Goal: Information Seeking & Learning: Learn about a topic

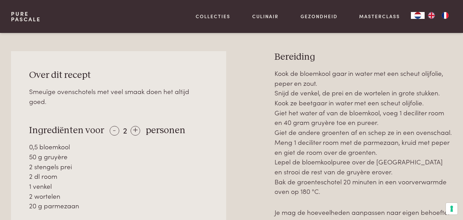
scroll to position [284, 0]
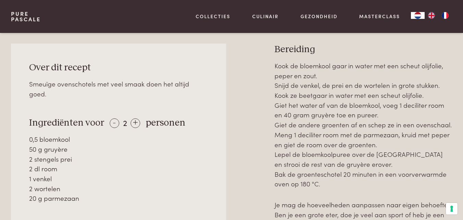
drag, startPoint x: 467, startPoint y: 24, endPoint x: 459, endPoint y: 62, distance: 39.2
click at [130, 118] on div "+" at bounding box center [135, 123] width 10 height 10
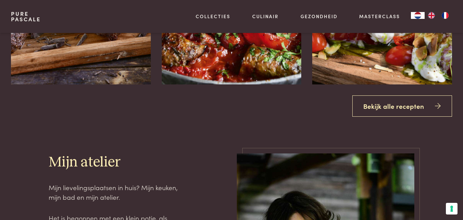
scroll to position [841, 0]
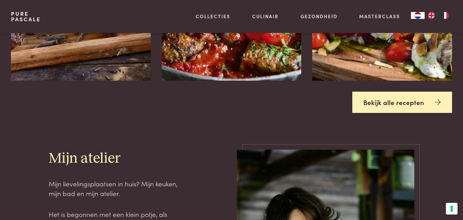
click at [420, 105] on link "Bekijk alle recepten" at bounding box center [402, 102] width 100 height 22
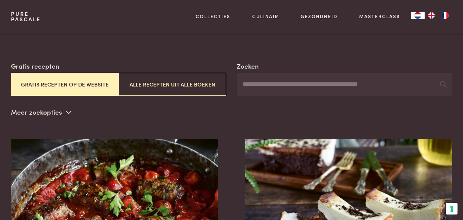
scroll to position [138, 0]
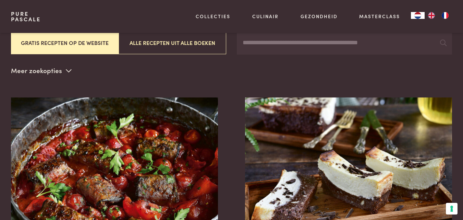
click at [309, 42] on input "Zoeken" at bounding box center [344, 42] width 215 height 23
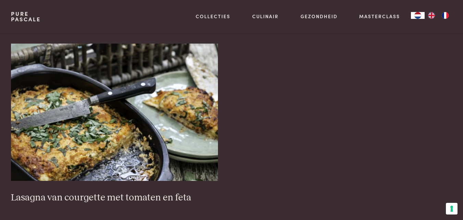
scroll to position [195, 0]
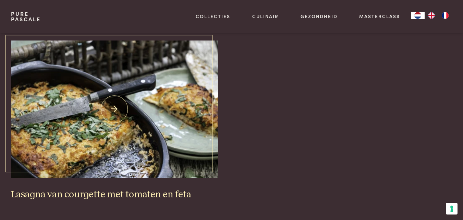
click at [53, 195] on h3 "Lasagna van courgette met tomaten en feta" at bounding box center [114, 194] width 207 height 12
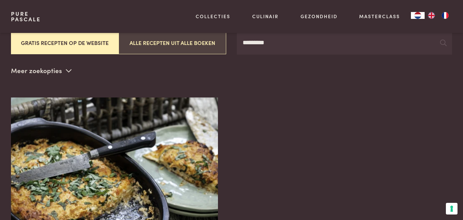
drag, startPoint x: 282, startPoint y: 37, endPoint x: 164, endPoint y: 49, distance: 118.5
click at [164, 49] on div "Zoeken ********* Gratis recepten Gratis recepten op de website Alle recepten ui…" at bounding box center [231, 37] width 441 height 35
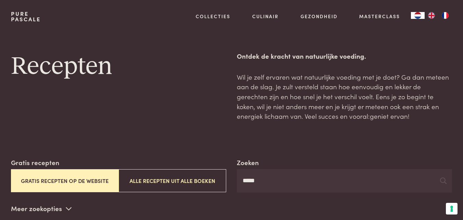
click at [281, 180] on input "*****" at bounding box center [344, 180] width 215 height 23
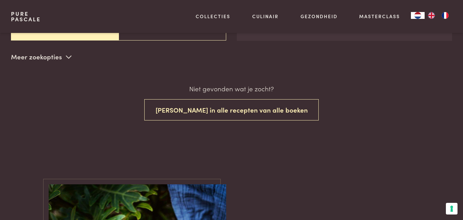
scroll to position [86, 0]
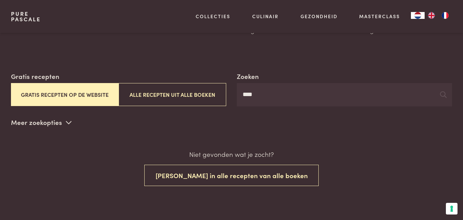
click at [291, 91] on input "****" at bounding box center [344, 94] width 215 height 23
type input "********"
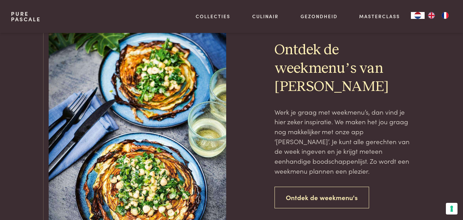
scroll to position [350, 0]
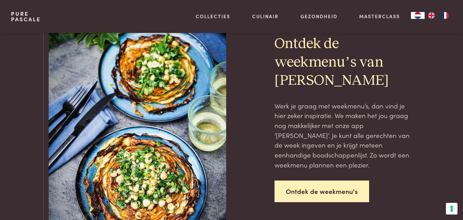
click at [341, 188] on link "Ontdek de weekmenu's" at bounding box center [321, 191] width 95 height 22
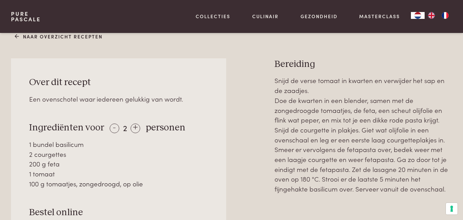
scroll to position [275, 0]
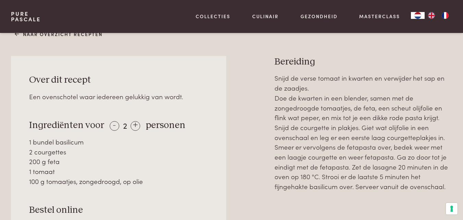
drag, startPoint x: 28, startPoint y: 125, endPoint x: 72, endPoint y: 139, distance: 45.4
click at [72, 139] on div "Over dit recept Een ovenschotel waar iedereen gelukkig van wordt. Ingrediënten …" at bounding box center [118, 162] width 215 height 213
click at [63, 156] on div "200 g feta" at bounding box center [118, 161] width 178 height 10
drag, startPoint x: 59, startPoint y: 148, endPoint x: 24, endPoint y: 126, distance: 40.8
click at [24, 126] on div "Over dit recept Een ovenschotel waar iedereen gelukkig van wordt. Ingrediënten …" at bounding box center [118, 162] width 215 height 213
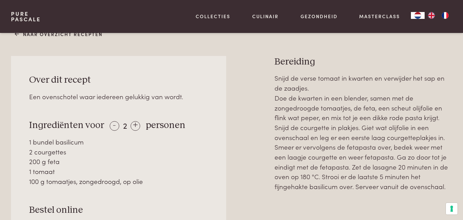
click at [60, 166] on div "1 tomaat" at bounding box center [118, 171] width 178 height 10
drag, startPoint x: 60, startPoint y: 166, endPoint x: 170, endPoint y: 166, distance: 110.3
click at [170, 176] on div "100 g tomaatjes, zongedroogd, op olie" at bounding box center [118, 181] width 178 height 10
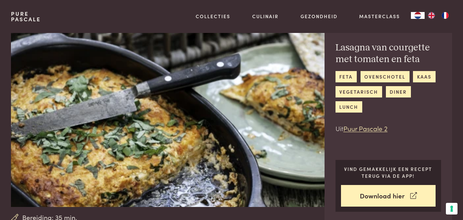
scroll to position [0, 0]
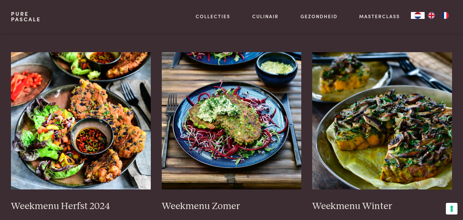
scroll to position [168, 0]
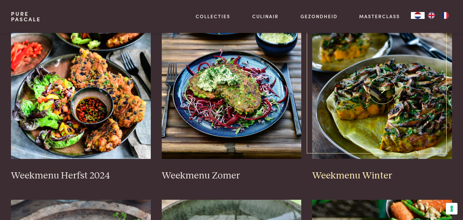
click at [361, 73] on img at bounding box center [382, 90] width 140 height 137
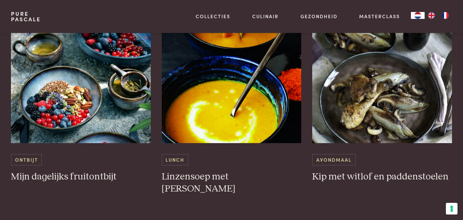
scroll to position [477, 0]
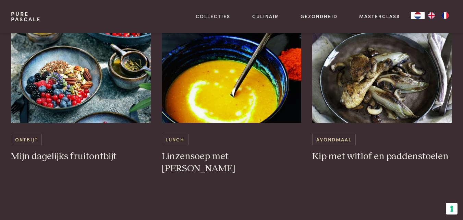
click at [86, 25] on div "Pure Pascale Collecties Kitchenware Tableware Bathroom Interior Inspiratie Alle…" at bounding box center [231, 16] width 441 height 33
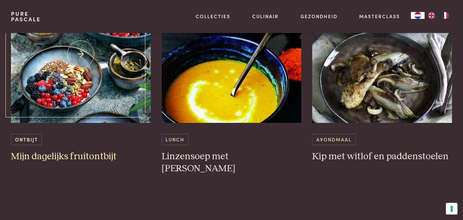
click at [59, 87] on img at bounding box center [81, 54] width 140 height 137
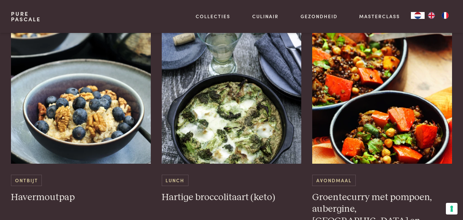
scroll to position [995, 0]
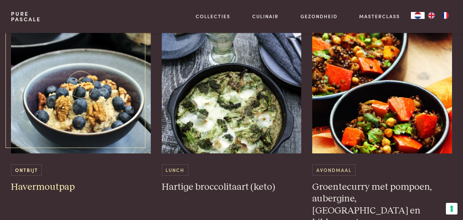
click at [98, 102] on img at bounding box center [81, 84] width 140 height 137
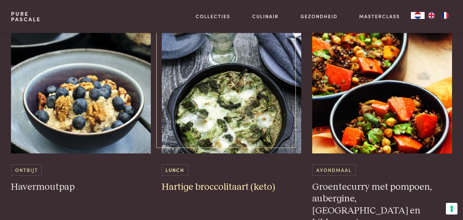
scroll to position [1005, 0]
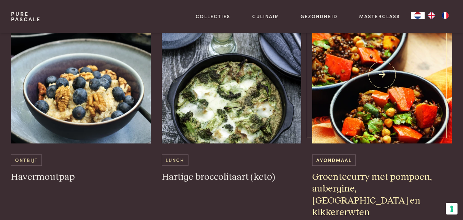
click at [351, 98] on img at bounding box center [382, 74] width 140 height 137
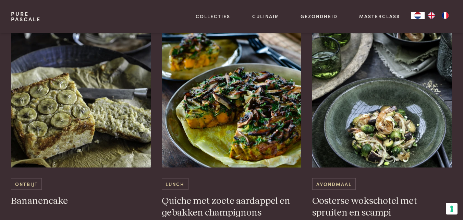
scroll to position [1557, 0]
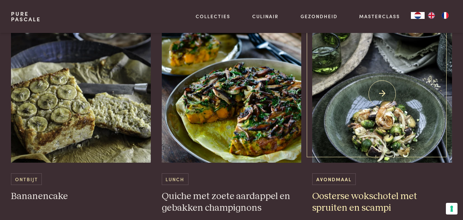
click at [365, 74] on img at bounding box center [382, 93] width 140 height 137
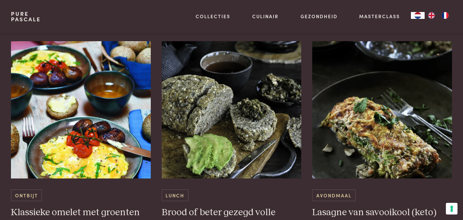
scroll to position [1830, 0]
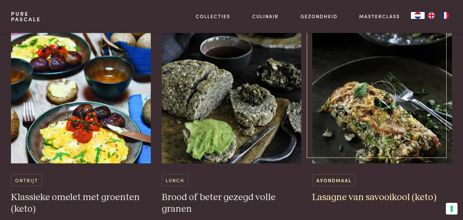
click at [353, 92] on img at bounding box center [382, 94] width 140 height 137
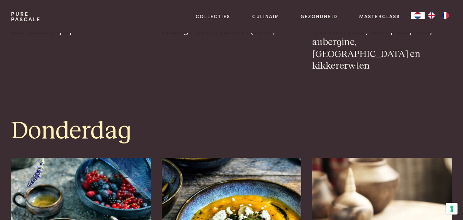
scroll to position [0, 0]
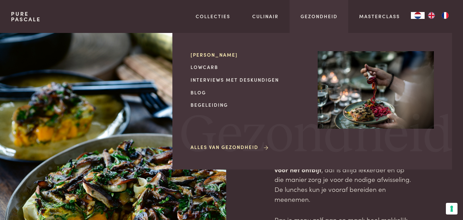
click at [215, 52] on link "[PERSON_NAME]" at bounding box center [248, 54] width 116 height 7
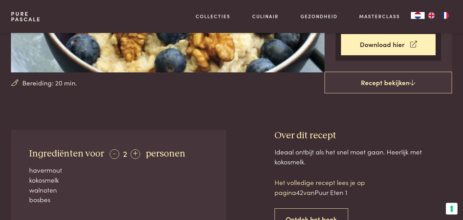
scroll to position [88, 0]
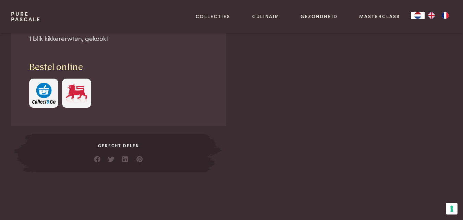
scroll to position [245, 0]
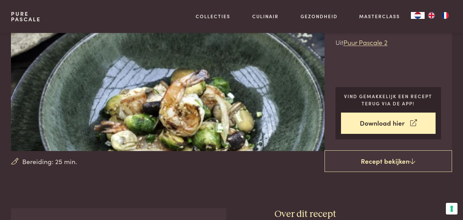
scroll to position [54, 0]
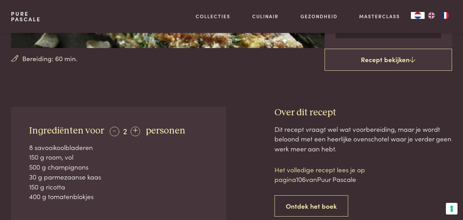
scroll to position [184, 0]
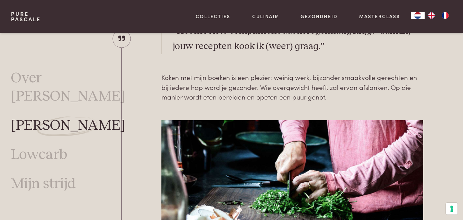
scroll to position [230, 0]
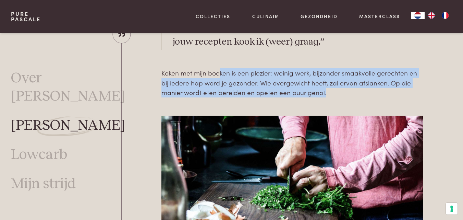
drag, startPoint x: 219, startPoint y: 65, endPoint x: 361, endPoint y: 100, distance: 146.4
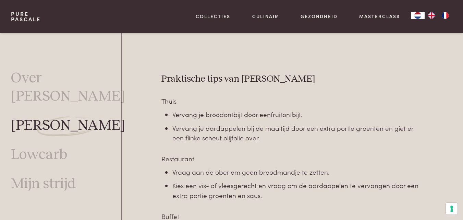
scroll to position [1875, 0]
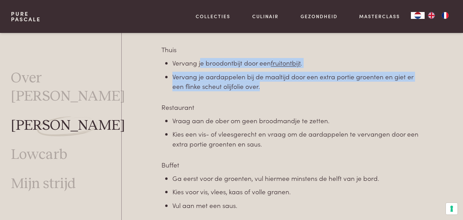
drag, startPoint x: 200, startPoint y: 60, endPoint x: 271, endPoint y: 88, distance: 76.4
click at [271, 88] on ul "Vervang je broodontbijt door een fruitontbijt . Vervang je aardappelen bij de m…" at bounding box center [297, 74] width 250 height 33
click at [273, 90] on li "Vervang je aardappelen bij de maaltijd door een extra portie groenten en giet e…" at bounding box center [297, 82] width 250 height 20
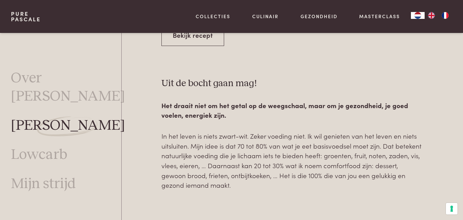
scroll to position [2468, 0]
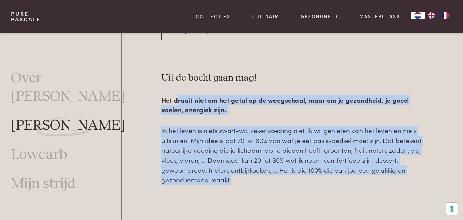
drag, startPoint x: 178, startPoint y: 97, endPoint x: 275, endPoint y: 178, distance: 126.2
click at [275, 178] on div "Gepocheerde peren in rode wijn uit Ik Eet Zo Graag 2 . Bekijk recept Uit de boc…" at bounding box center [291, 91] width 261 height 186
click at [275, 178] on p "In het leven is niets zwart-wit. Zeker voeding niet. Ik wil genieten van het le…" at bounding box center [291, 154] width 261 height 59
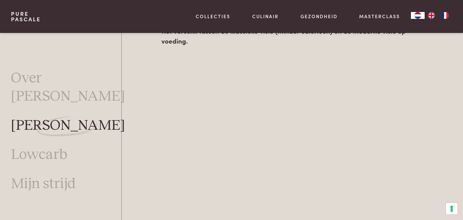
scroll to position [1152, 0]
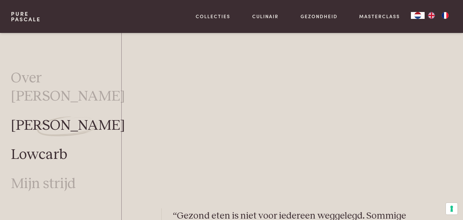
click at [46, 146] on link "Lowcarb" at bounding box center [39, 155] width 56 height 18
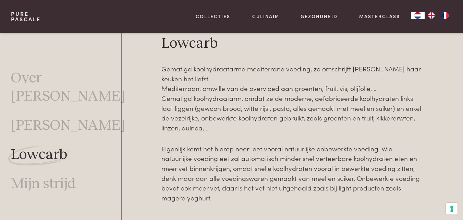
scroll to position [165, 0]
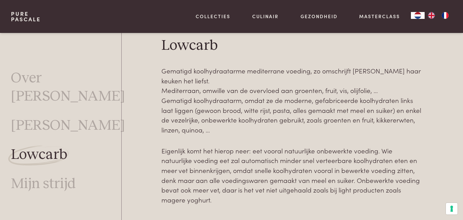
scroll to position [165, 0]
drag, startPoint x: 167, startPoint y: 100, endPoint x: 204, endPoint y: 100, distance: 36.6
click at [204, 100] on p "Gematigd koolhydraatarme mediterrane voeding, zo omschrijft [PERSON_NAME] haar …" at bounding box center [291, 99] width 261 height 69
click at [266, 126] on p "Gematigd koolhydraatarme mediterrane voeding, zo omschrijft [PERSON_NAME] haar …" at bounding box center [291, 99] width 261 height 69
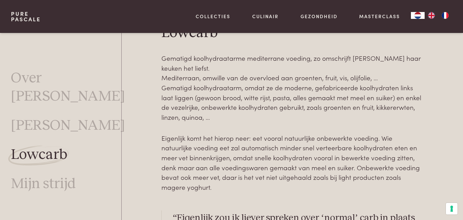
scroll to position [186, 0]
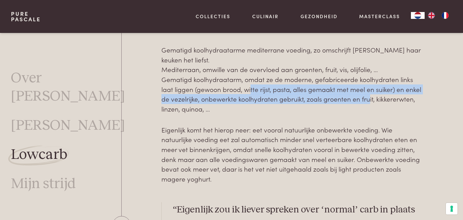
drag, startPoint x: 249, startPoint y: 89, endPoint x: 364, endPoint y: 103, distance: 115.6
click at [364, 103] on p "Gematigd koolhydraatarme mediterrane voeding, zo omschrijft [PERSON_NAME] haar …" at bounding box center [291, 79] width 261 height 69
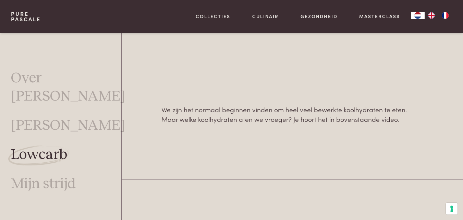
scroll to position [521, 0]
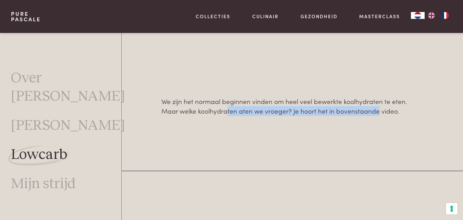
drag, startPoint x: 209, startPoint y: 96, endPoint x: 361, endPoint y: 102, distance: 151.5
click at [361, 102] on p "We zijn het normaal beginnen vinden om heel veel bewerkte koolhydraten te eten.…" at bounding box center [291, 106] width 261 height 20
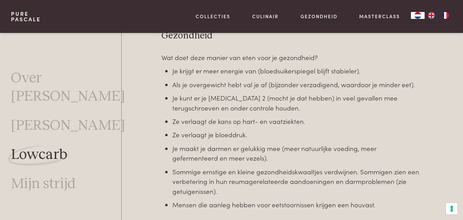
scroll to position [923, 0]
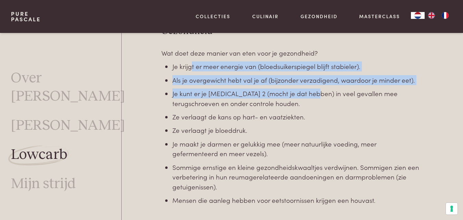
drag, startPoint x: 191, startPoint y: 58, endPoint x: 312, endPoint y: 83, distance: 122.7
click at [312, 83] on ul "Je krijgt er meer energie van (bloedsuikerspiegel blijft stabieler). Als je ove…" at bounding box center [297, 132] width 250 height 143
click at [273, 75] on li "Als je overgewicht hebt val je af (bijzonder verzadigend, waardoor je minder ee…" at bounding box center [297, 80] width 250 height 10
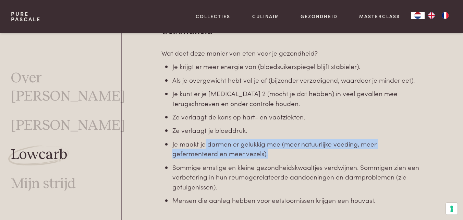
drag, startPoint x: 205, startPoint y: 135, endPoint x: 251, endPoint y: 147, distance: 47.8
click at [251, 147] on li "Je maakt je darmen er gelukkig mee (meer natuurlijke voeding, meer gefermenteer…" at bounding box center [297, 149] width 250 height 20
click at [252, 147] on li "Je maakt je darmen er gelukkig mee (meer natuurlijke voeding, meer gefermenteer…" at bounding box center [297, 149] width 250 height 20
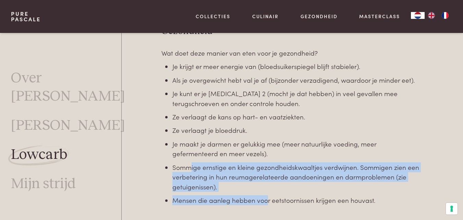
drag, startPoint x: 189, startPoint y: 159, endPoint x: 267, endPoint y: 183, distance: 81.3
click at [266, 183] on ul "Je krijgt er meer energie van (bloedsuikerspiegel blijft stabieler). Als je ove…" at bounding box center [297, 132] width 250 height 143
click at [267, 183] on ul "Je krijgt er meer energie van (bloedsuikerspiegel blijft stabieler). Als je ove…" at bounding box center [297, 132] width 250 height 143
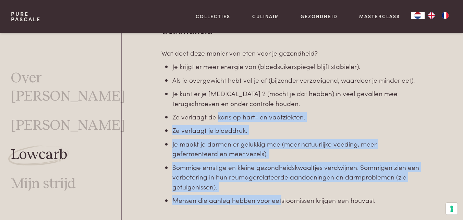
drag, startPoint x: 218, startPoint y: 109, endPoint x: 283, endPoint y: 197, distance: 108.8
click at [282, 195] on div "Gezondheid Wat doet deze manier van eten voor je gezondheid? Je krijgt er meer …" at bounding box center [291, 141] width 261 height 233
click at [283, 197] on div "Gezondheid Wat doet deze manier van eten voor je gezondheid? Je krijgt er meer …" at bounding box center [291, 141] width 261 height 233
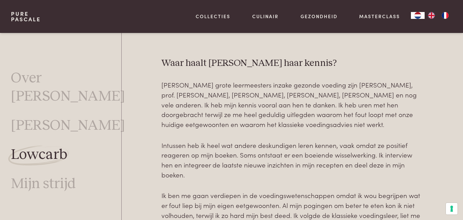
scroll to position [1538, 0]
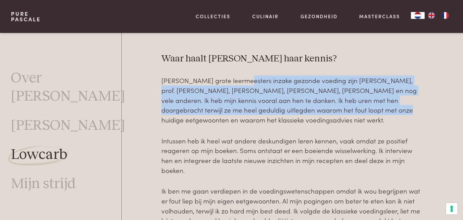
drag, startPoint x: 239, startPoint y: 66, endPoint x: 290, endPoint y: 98, distance: 60.4
click at [290, 98] on p "[PERSON_NAME] grote leermeesters inzake gezonde voeding zijn [PERSON_NAME], pro…" at bounding box center [291, 99] width 261 height 49
click at [292, 98] on p "[PERSON_NAME] grote leermeesters inzake gezonde voeding zijn [PERSON_NAME], pro…" at bounding box center [291, 99] width 261 height 49
drag, startPoint x: 267, startPoint y: 92, endPoint x: 332, endPoint y: 109, distance: 66.3
click at [332, 109] on p "[PERSON_NAME] grote leermeesters inzake gezonde voeding zijn [PERSON_NAME], pro…" at bounding box center [291, 99] width 261 height 49
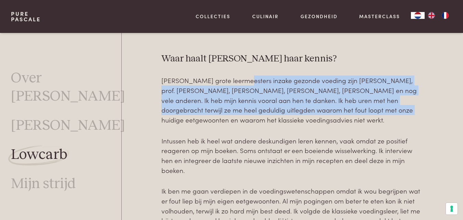
click at [332, 110] on p "[PERSON_NAME] grote leermeesters inzake gezonde voeding zijn [PERSON_NAME], pro…" at bounding box center [291, 99] width 261 height 49
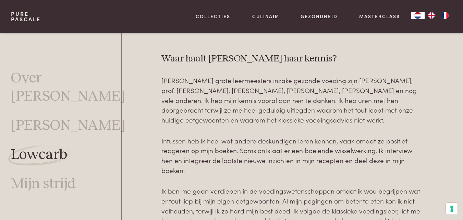
scroll to position [1540, 0]
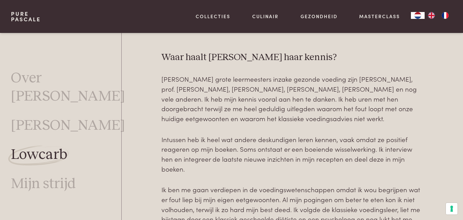
drag, startPoint x: 287, startPoint y: 99, endPoint x: 340, endPoint y: 110, distance: 54.2
click at [340, 110] on p "[PERSON_NAME] grote leermeesters inzake gezonde voeding zijn [PERSON_NAME], pro…" at bounding box center [291, 98] width 261 height 49
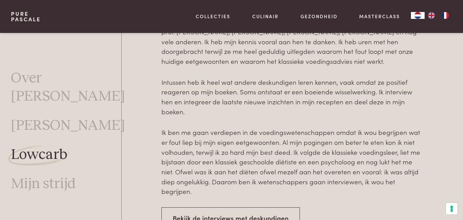
scroll to position [1606, 0]
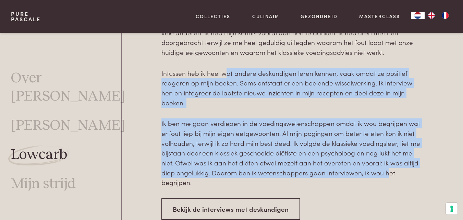
drag, startPoint x: 227, startPoint y: 66, endPoint x: 386, endPoint y: 166, distance: 188.4
click at [386, 166] on div "Waar haalt [PERSON_NAME] haar kennis? Mijn grote leermeesters inzake gezonde vo…" at bounding box center [291, 102] width 261 height 234
click at [386, 166] on p "Ik ben me gaan verdiepen in de voedingswetenschappen omdat ik wou begrijpen wat…" at bounding box center [291, 152] width 261 height 69
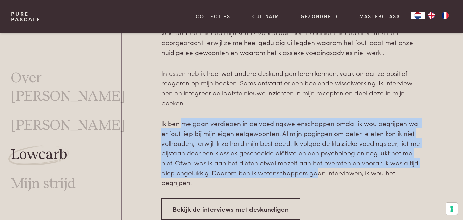
drag, startPoint x: 181, startPoint y: 113, endPoint x: 319, endPoint y: 163, distance: 147.0
click at [319, 163] on p "Ik ben me gaan verdiepen in de voedingswetenschappen omdat ik wou begrijpen wat…" at bounding box center [291, 152] width 261 height 69
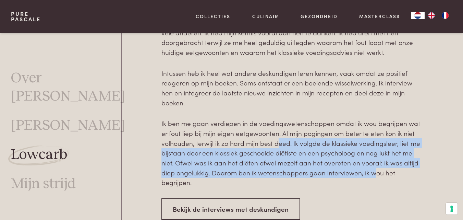
drag, startPoint x: 279, startPoint y: 133, endPoint x: 375, endPoint y: 161, distance: 100.2
click at [375, 161] on p "Ik ben me gaan verdiepen in de voedingswetenschappen omdat ik wou begrijpen wat…" at bounding box center [291, 152] width 261 height 69
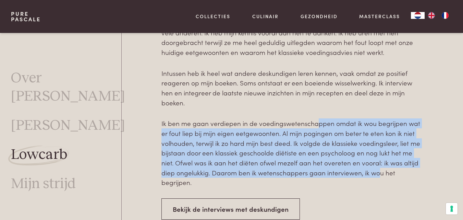
drag, startPoint x: 317, startPoint y: 116, endPoint x: 379, endPoint y: 159, distance: 76.0
click at [379, 159] on p "Ik ben me gaan verdiepen in de voedingswetenschappen omdat ik wou begrijpen wat…" at bounding box center [291, 152] width 261 height 69
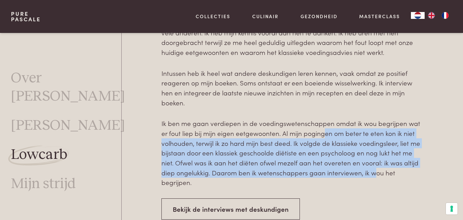
drag, startPoint x: 323, startPoint y: 124, endPoint x: 374, endPoint y: 162, distance: 63.4
click at [374, 162] on p "Ik ben me gaan verdiepen in de voedingswetenschappen omdat ik wou begrijpen wat…" at bounding box center [291, 152] width 261 height 69
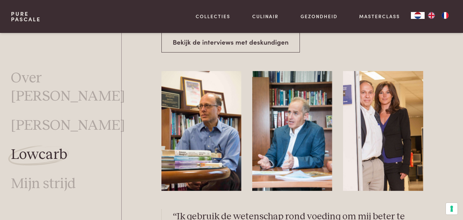
scroll to position [1768, 0]
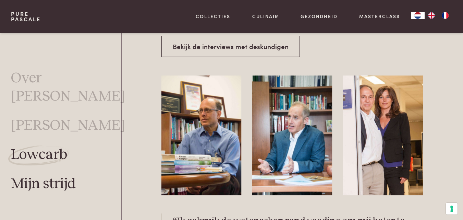
click at [45, 175] on link "Mijn strijd" at bounding box center [43, 184] width 65 height 18
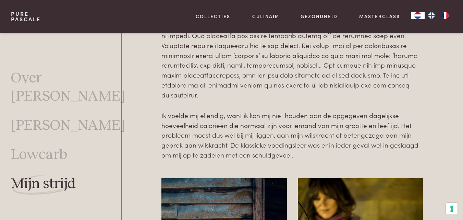
scroll to position [285, 0]
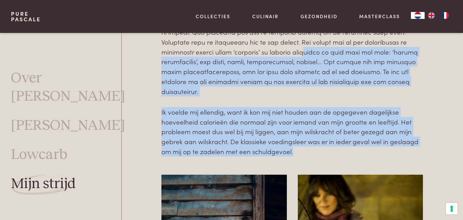
drag, startPoint x: 277, startPoint y: 50, endPoint x: 349, endPoint y: 147, distance: 120.2
click at [348, 148] on div "[PERSON_NAME] strijd Als model wilde ik nog slanker zijn. Ik voelde mij ellendi…" at bounding box center [291, 36] width 261 height 240
click at [350, 146] on p "Ik voelde mij ellendig, want ik kon mij niet houden aan de opgegeven dagelijkse…" at bounding box center [291, 131] width 261 height 49
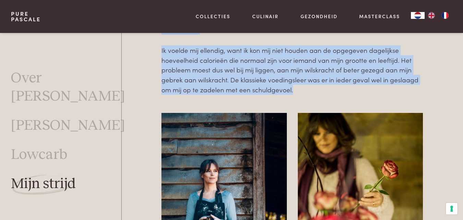
scroll to position [360, 0]
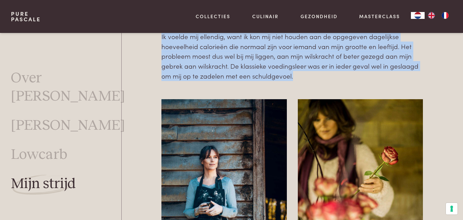
click at [295, 58] on p "Ik voelde mij ellendig, want ik kon mij niet houden aan de opgegeven dagelijkse…" at bounding box center [291, 56] width 261 height 49
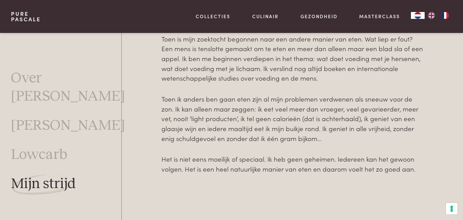
scroll to position [651, 0]
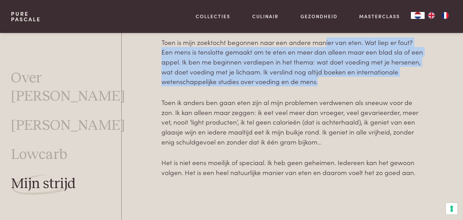
drag, startPoint x: 325, startPoint y: 45, endPoint x: 351, endPoint y: 80, distance: 44.5
click at [351, 80] on p "Toen is mijn zoektocht begonnen naar een andere manier van eten. Wat liep er fo…" at bounding box center [291, 61] width 261 height 49
click at [259, 58] on p "Toen is mijn zoektocht begonnen naar een andere manier van eten. Wat liep er fo…" at bounding box center [291, 61] width 261 height 49
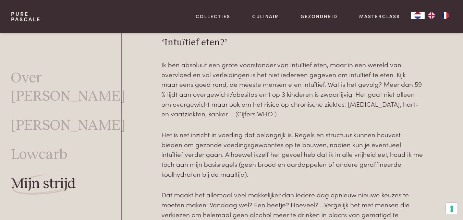
scroll to position [904, 0]
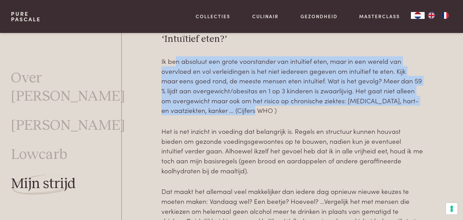
drag, startPoint x: 176, startPoint y: 60, endPoint x: 285, endPoint y: 108, distance: 119.0
click at [285, 108] on p "Ik ben absoluut een grote voorstander van intuïtief eten, maar in een wereld va…" at bounding box center [291, 85] width 261 height 59
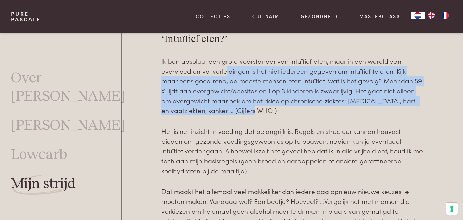
drag, startPoint x: 226, startPoint y: 73, endPoint x: 295, endPoint y: 109, distance: 77.7
click at [295, 109] on p "Ik ben absoluut een grote voorstander van intuïtief eten, maar in een wereld va…" at bounding box center [291, 85] width 261 height 59
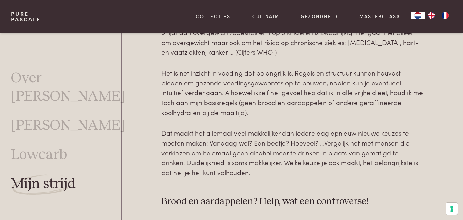
scroll to position [965, 0]
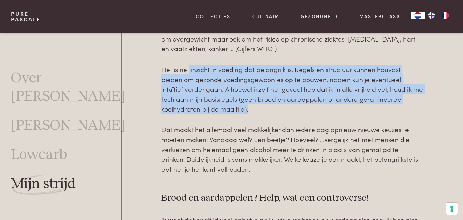
drag, startPoint x: 188, startPoint y: 66, endPoint x: 233, endPoint y: 112, distance: 63.9
click at [233, 112] on p "Het is net inzicht in voeding dat belangrijk is. Regels en structuur kunnen hou…" at bounding box center [291, 88] width 261 height 49
drag, startPoint x: 187, startPoint y: 66, endPoint x: 235, endPoint y: 105, distance: 61.9
click at [235, 105] on p "Het is net inzicht in voeding dat belangrijk is. Regels en structuur kunnen hou…" at bounding box center [291, 88] width 261 height 49
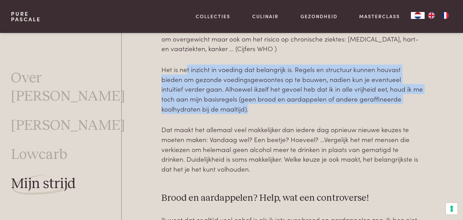
click at [235, 105] on p "Het is net inzicht in voeding dat belangrijk is. Regels en structuur kunnen hou…" at bounding box center [291, 88] width 261 height 49
drag, startPoint x: 208, startPoint y: 68, endPoint x: 265, endPoint y: 111, distance: 71.0
click at [265, 111] on p "Het is net inzicht in voeding dat belangrijk is. Regels en structuur kunnen hou…" at bounding box center [291, 88] width 261 height 49
click at [266, 112] on p "Het is net inzicht in voeding dat belangrijk is. Regels en structuur kunnen hou…" at bounding box center [291, 88] width 261 height 49
click at [367, 90] on p "Het is net inzicht in voeding dat belangrijk is. Regels en structuur kunnen hou…" at bounding box center [291, 88] width 261 height 49
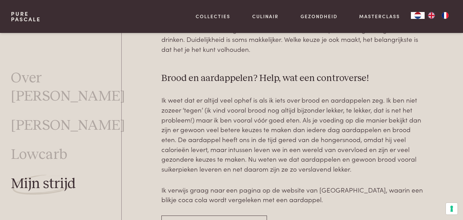
scroll to position [1095, 0]
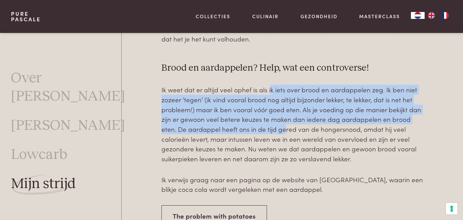
drag, startPoint x: 271, startPoint y: 90, endPoint x: 285, endPoint y: 130, distance: 42.3
click at [285, 130] on p "Ik weet dat er altijd veel ophef is als ik iets over brood en aardappelen zeg. …" at bounding box center [291, 124] width 261 height 79
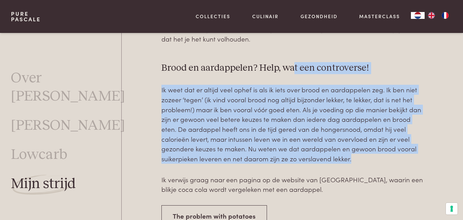
drag, startPoint x: 292, startPoint y: 73, endPoint x: 367, endPoint y: 156, distance: 111.8
click at [367, 156] on div "Brood en aardappelen? Help, wat een controverse! Ik weet dat er altijd veel oph…" at bounding box center [291, 218] width 261 height 312
click at [367, 156] on p "Ik weet dat er altijd veel ophef is als ik iets over brood en aardappelen zeg. …" at bounding box center [291, 124] width 261 height 79
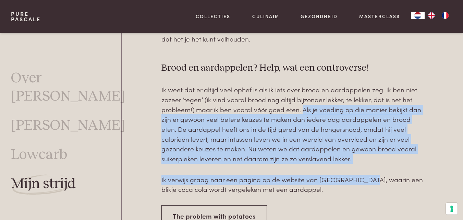
drag, startPoint x: 303, startPoint y: 110, endPoint x: 366, endPoint y: 174, distance: 89.1
click at [366, 174] on div "Brood en aardappelen? Help, wat een controverse! Ik weet dat er altijd veel oph…" at bounding box center [291, 218] width 261 height 312
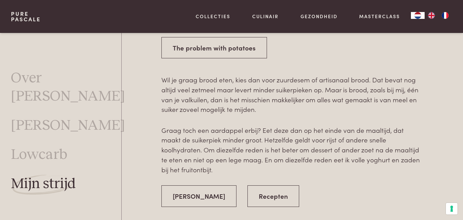
scroll to position [1273, 0]
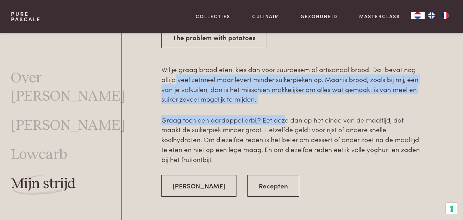
drag, startPoint x: 177, startPoint y: 76, endPoint x: 284, endPoint y: 104, distance: 110.5
click at [284, 104] on div "Brood en aardappelen? Help, wat een controverse! Ik weet dat er altijd veel oph…" at bounding box center [291, 40] width 261 height 312
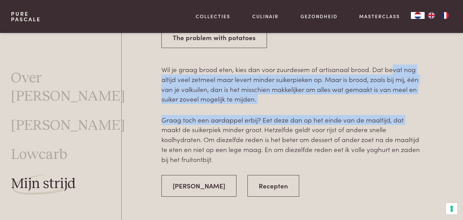
drag, startPoint x: 390, startPoint y: 65, endPoint x: 403, endPoint y: 106, distance: 42.6
click at [403, 106] on div "Brood en aardappelen? Help, wat een controverse! Ik weet dat er altijd veel oph…" at bounding box center [291, 40] width 261 height 312
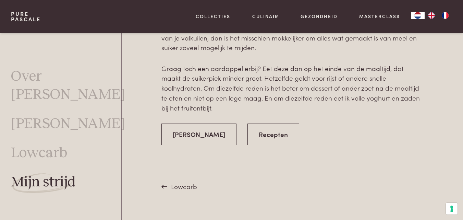
scroll to position [1321, 0]
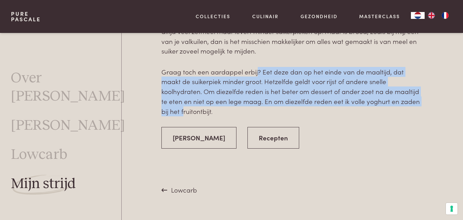
drag, startPoint x: 255, startPoint y: 74, endPoint x: 387, endPoint y: 103, distance: 134.6
click at [387, 103] on p "Graag toch een aardappel erbij? Eet deze dan op het einde van de maaltijd, dat …" at bounding box center [291, 91] width 261 height 49
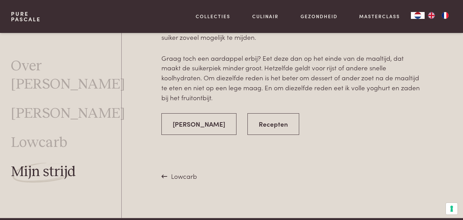
scroll to position [1287, 0]
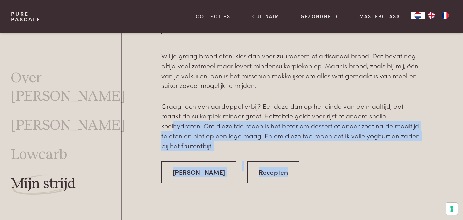
drag, startPoint x: 381, startPoint y: 119, endPoint x: 418, endPoint y: 143, distance: 44.8
click at [418, 143] on div "Brood en aardappelen? Help, wat een controverse! Ik weet dat er altijd veel oph…" at bounding box center [291, 26] width 261 height 312
click at [419, 144] on div "Brood en aardappelen? Help, wat een controverse! Ik weet dat er altijd veel oph…" at bounding box center [291, 26] width 261 height 312
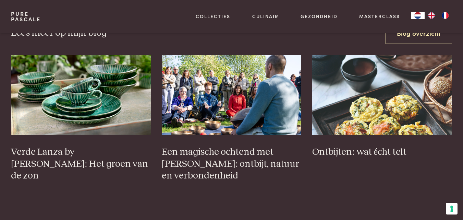
scroll to position [1571, 0]
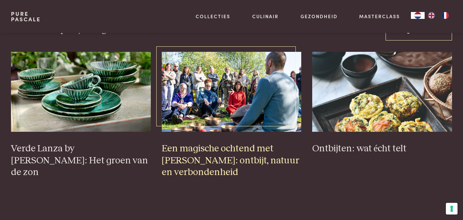
click at [223, 147] on h3 "Een magische ochtend met [PERSON_NAME]: ontbijt, natuur en verbondenheid" at bounding box center [232, 160] width 140 height 36
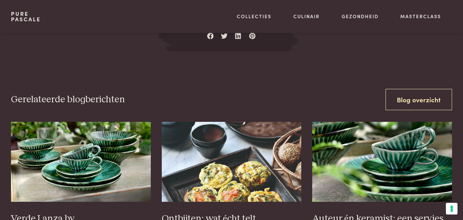
scroll to position [2302, 0]
